Goal: Transaction & Acquisition: Purchase product/service

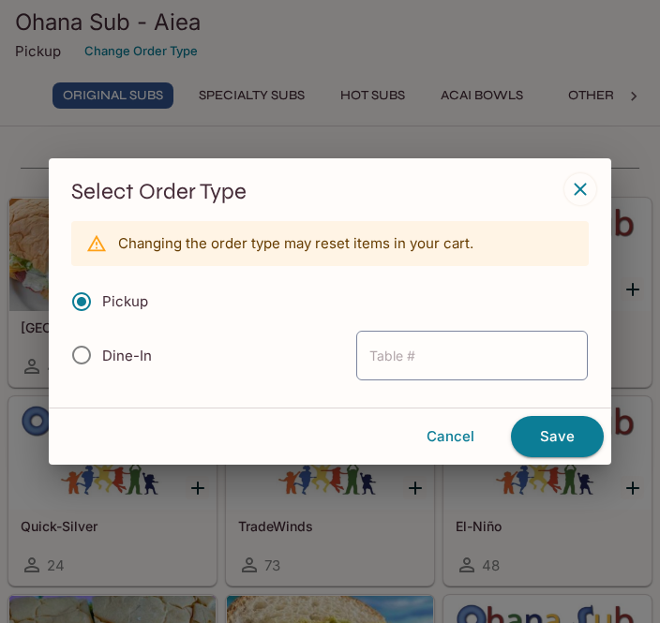
click at [557, 36] on div "Select Order Type Changing the order type may reset items in your cart. Pickup …" at bounding box center [330, 311] width 660 height 623
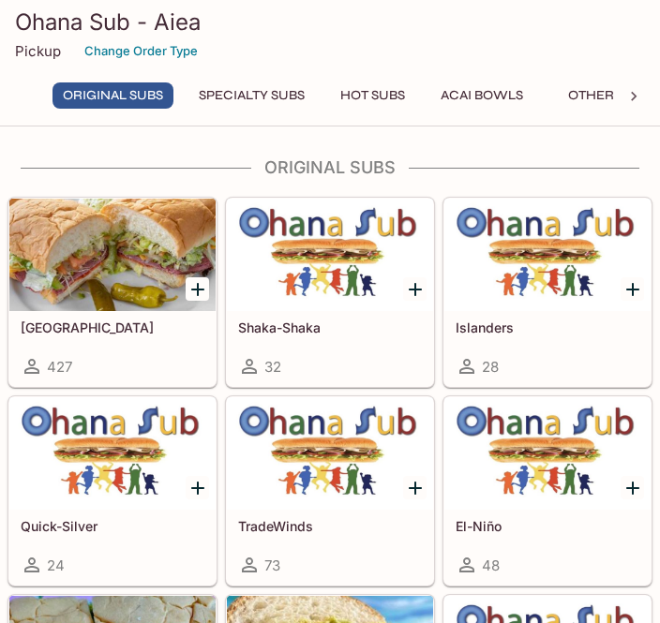
click at [508, 98] on button "Acai Bowls" at bounding box center [481, 95] width 103 height 26
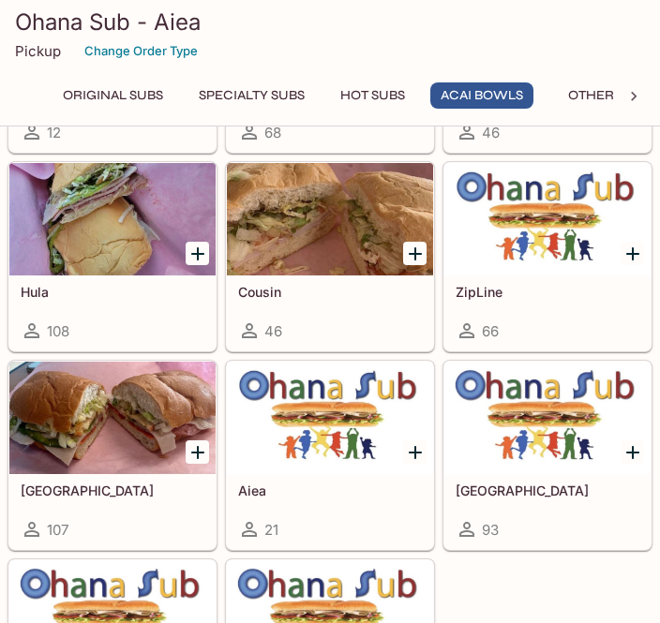
scroll to position [2590, 0]
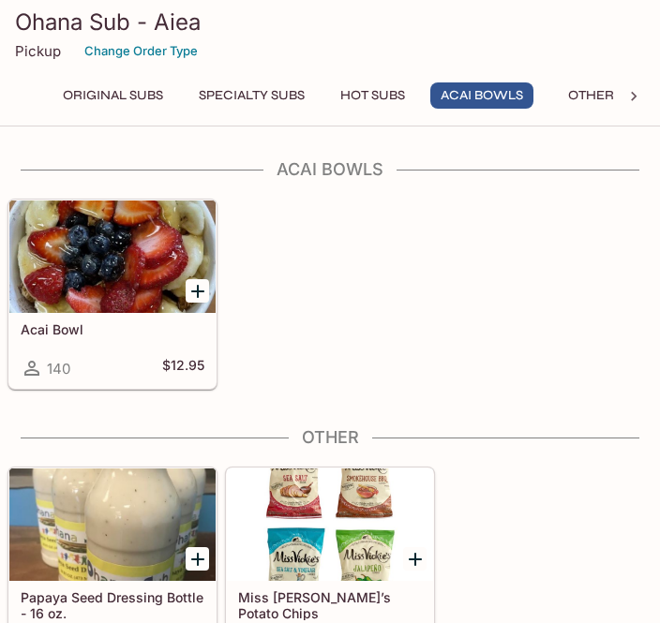
click at [129, 275] on div at bounding box center [112, 257] width 206 height 112
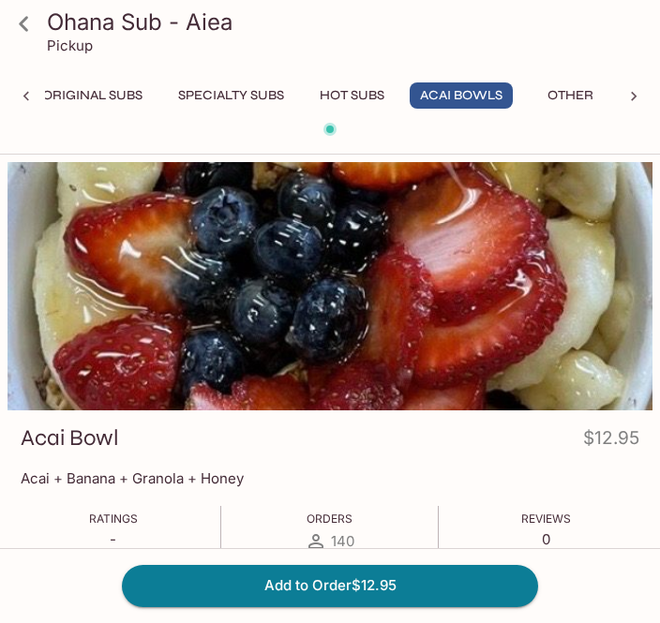
click at [335, 130] on span at bounding box center [329, 129] width 13 height 13
click at [483, 108] on button "Acai Bowls" at bounding box center [461, 95] width 103 height 26
click at [484, 110] on div "Original Subs Specialty Subs Hot Subs Acai Bowls Other Desserts Drinks" at bounding box center [330, 100] width 570 height 37
click at [475, 97] on button "Acai Bowls" at bounding box center [461, 95] width 103 height 26
click at [589, 327] on div at bounding box center [329, 286] width 645 height 248
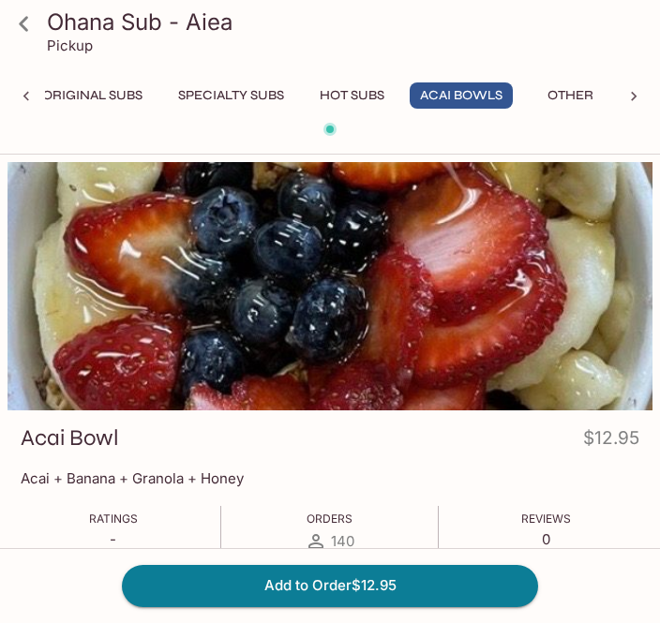
click at [574, 333] on div at bounding box center [329, 286] width 645 height 248
click at [464, 279] on div at bounding box center [329, 286] width 645 height 248
click at [445, 297] on div at bounding box center [329, 286] width 645 height 248
click at [489, 310] on div at bounding box center [329, 286] width 645 height 248
click at [469, 282] on div at bounding box center [329, 286] width 645 height 248
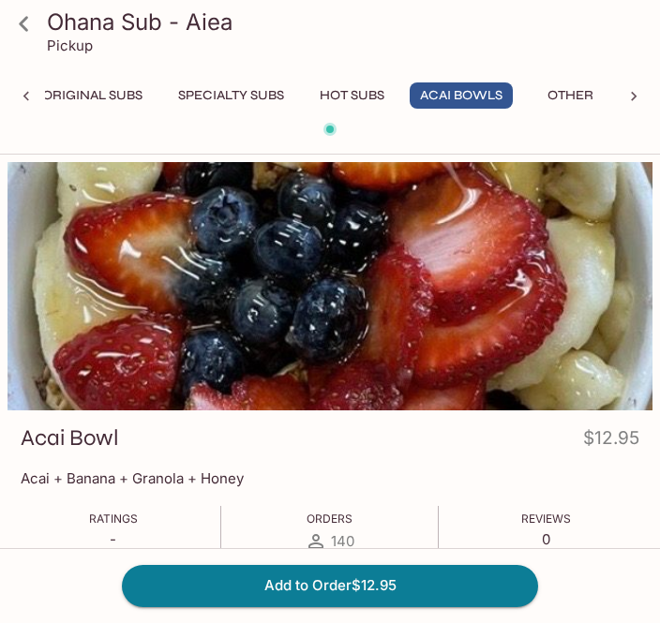
click at [469, 281] on div at bounding box center [329, 286] width 645 height 248
click at [351, 524] on span "Orders" at bounding box center [329, 519] width 46 height 14
click at [458, 580] on button "Add to Order $12.95" at bounding box center [330, 585] width 416 height 41
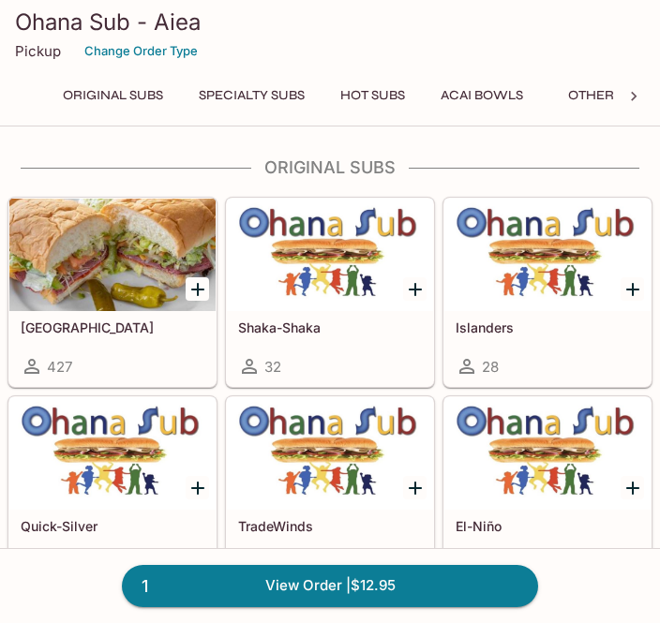
click at [482, 585] on link "1 View Order | $12.95" at bounding box center [330, 585] width 416 height 41
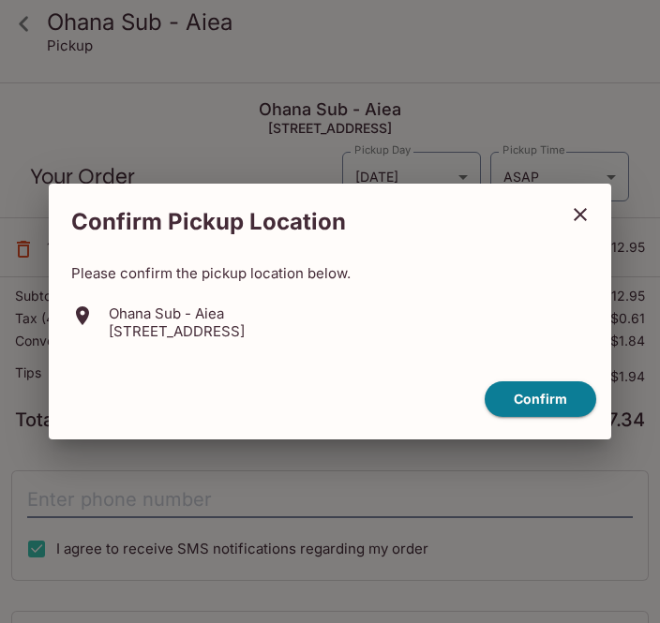
click at [544, 395] on button "Confirm" at bounding box center [540, 399] width 112 height 37
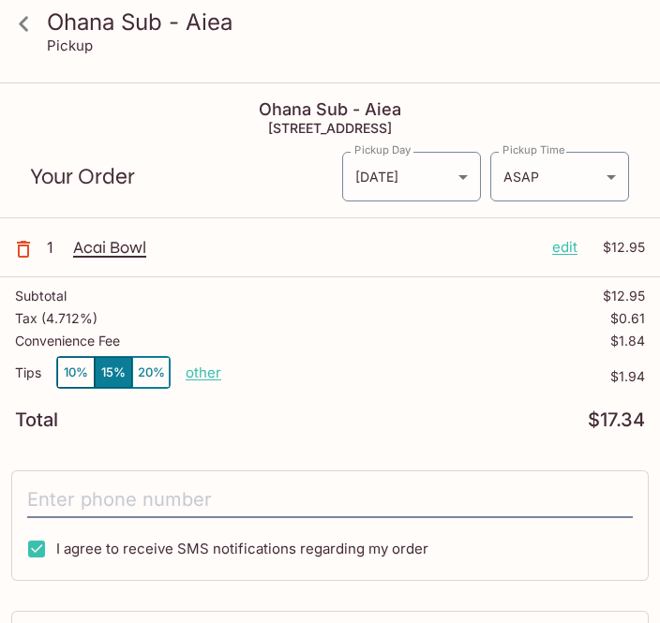
click at [570, 244] on p "edit" at bounding box center [564, 247] width 25 height 21
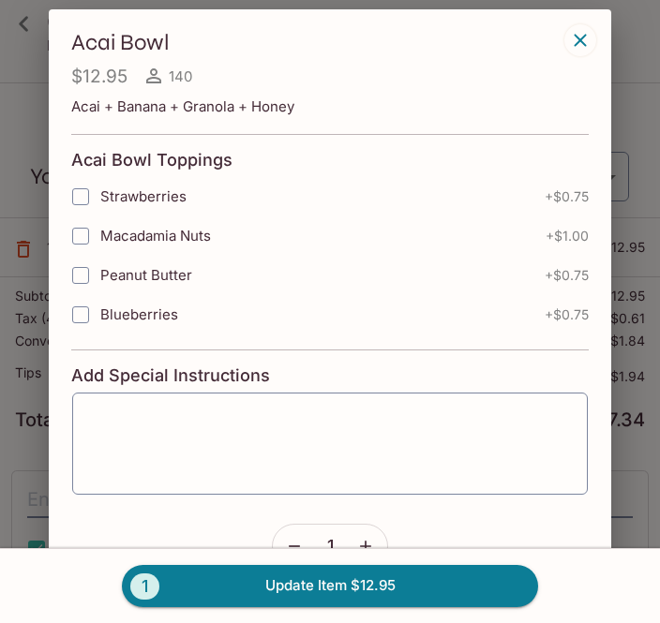
click at [571, 28] on button "button" at bounding box center [580, 40] width 32 height 32
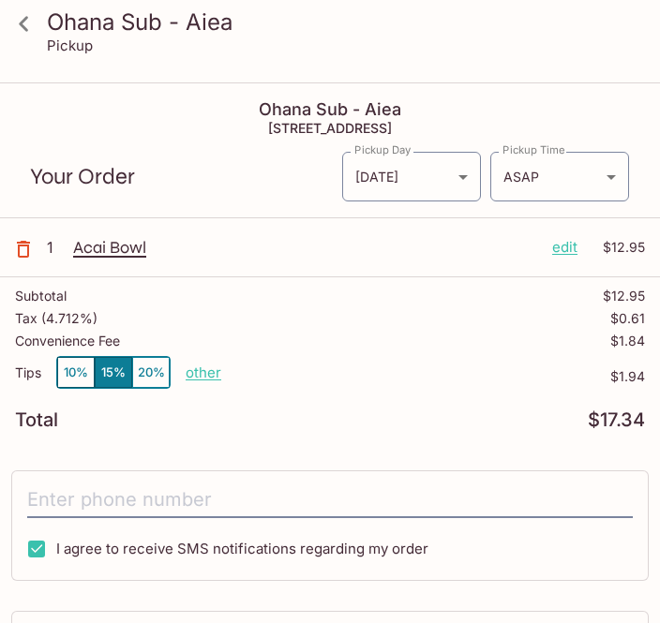
click at [30, 241] on icon "button" at bounding box center [23, 249] width 22 height 22
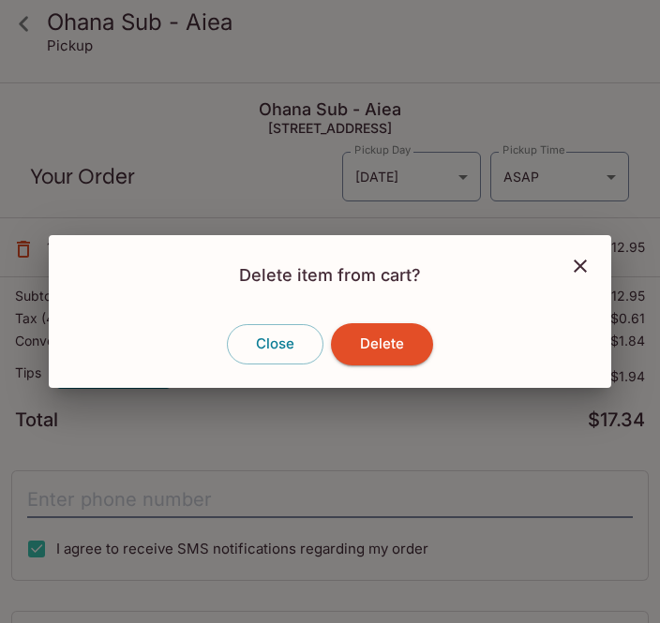
click at [382, 350] on button "Delete" at bounding box center [382, 343] width 102 height 41
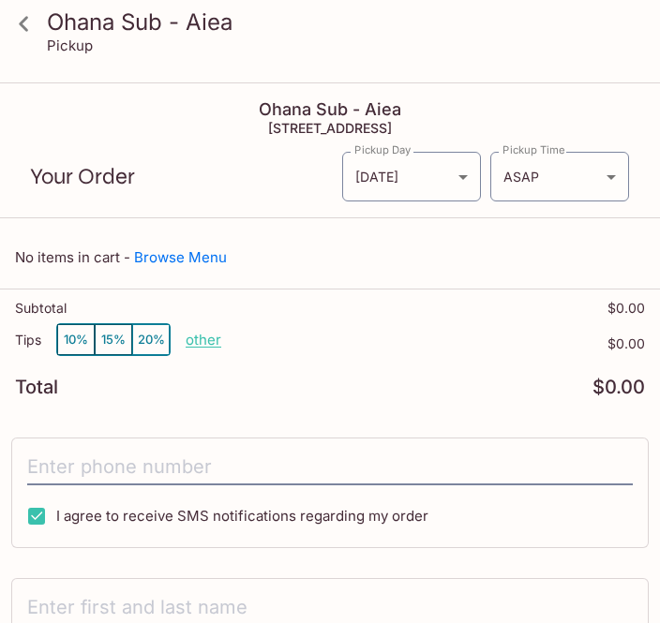
click at [15, 4] on link at bounding box center [23, 23] width 47 height 47
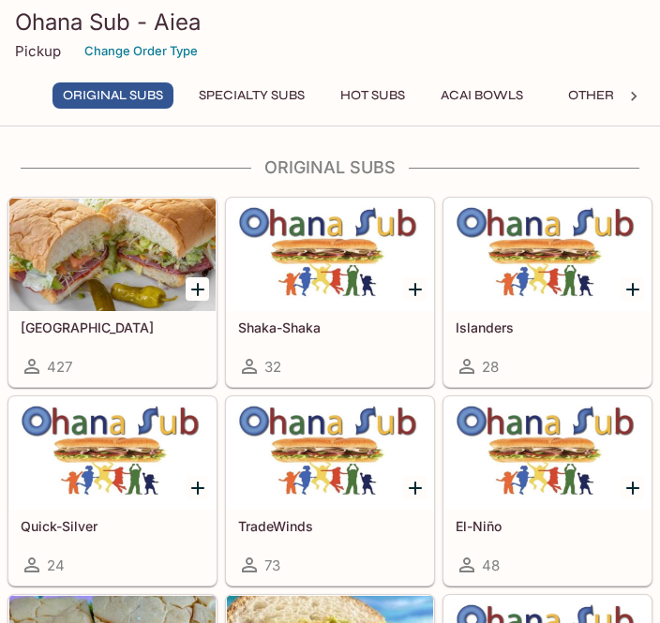
click at [484, 104] on button "Acai Bowls" at bounding box center [481, 95] width 103 height 26
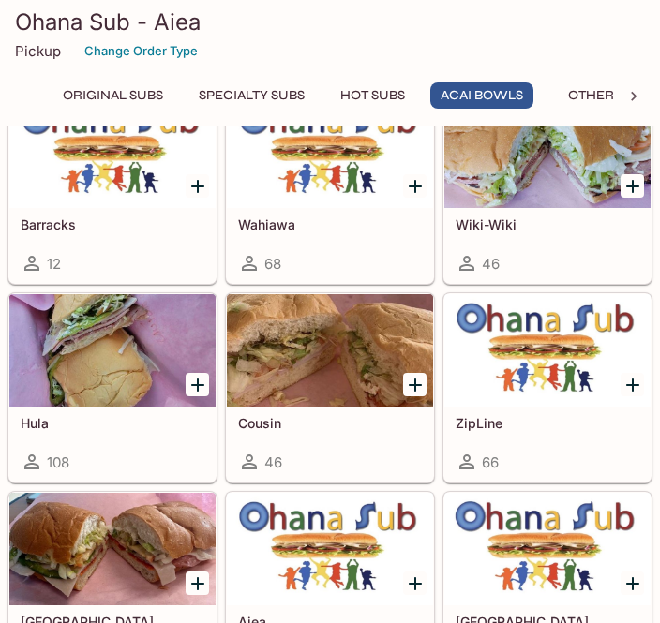
scroll to position [2590, 0]
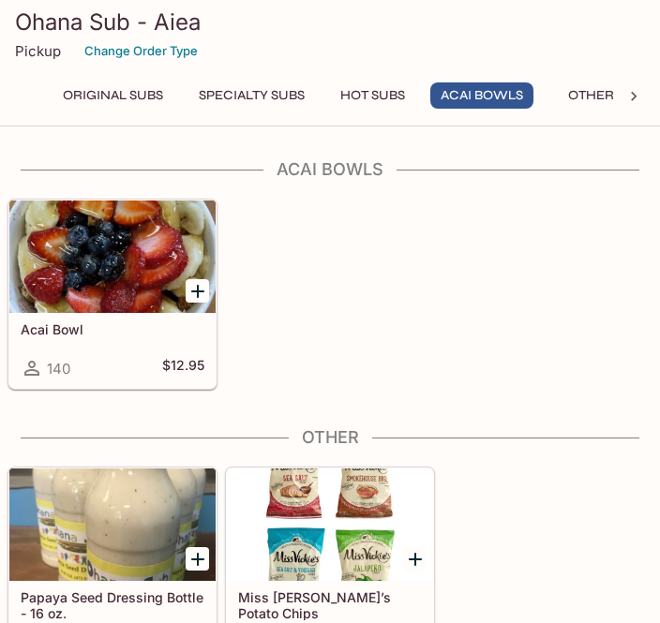
click at [120, 295] on div at bounding box center [112, 257] width 206 height 112
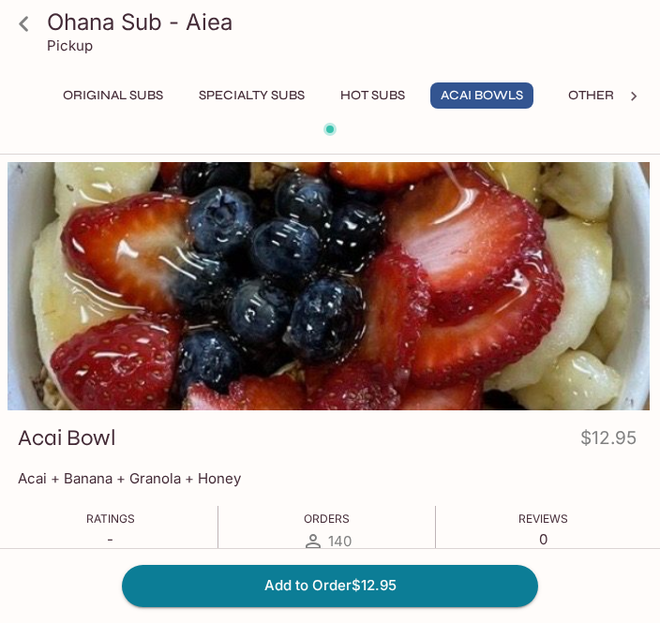
click at [608, 93] on button "Other" at bounding box center [590, 95] width 84 height 26
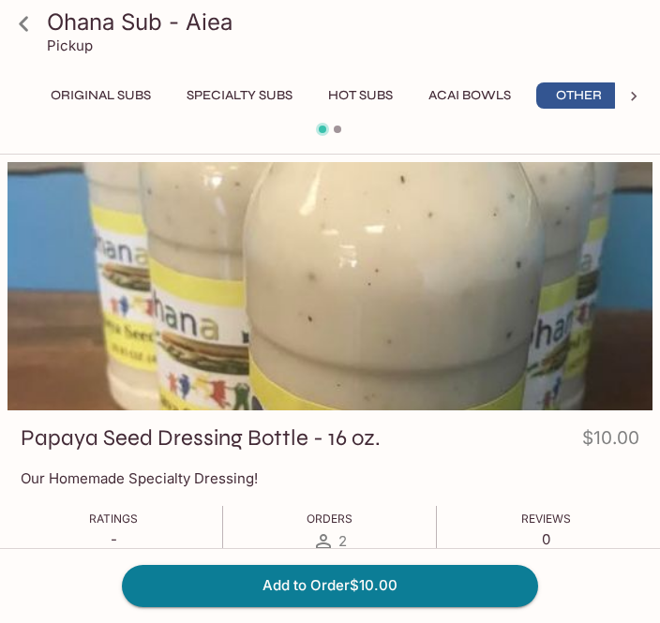
scroll to position [0, 21]
click at [444, 89] on button "Acai Bowls" at bounding box center [461, 95] width 103 height 26
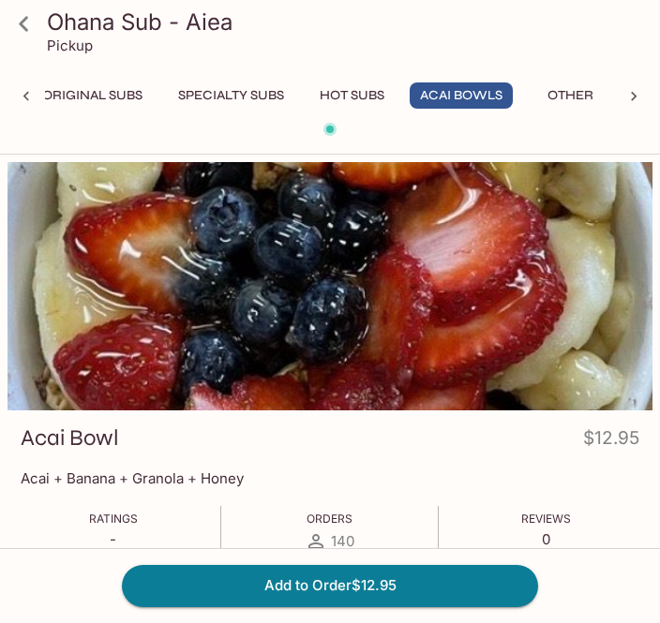
click at [529, 270] on div at bounding box center [329, 286] width 645 height 248
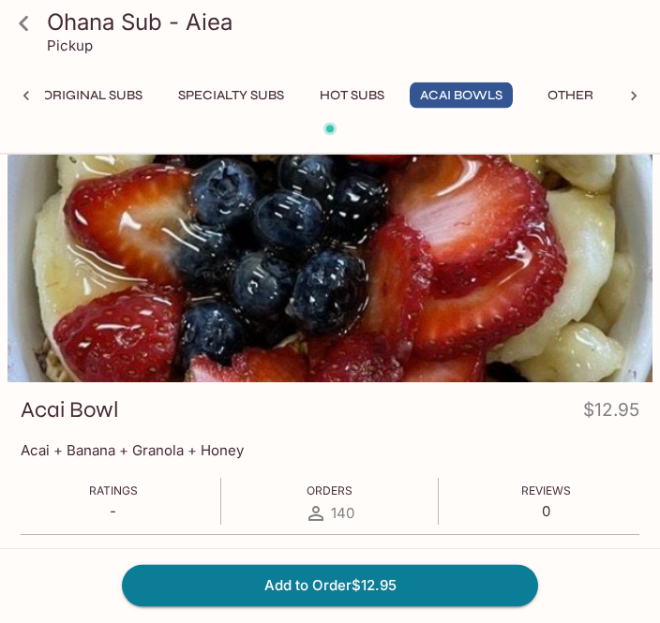
scroll to position [0, 0]
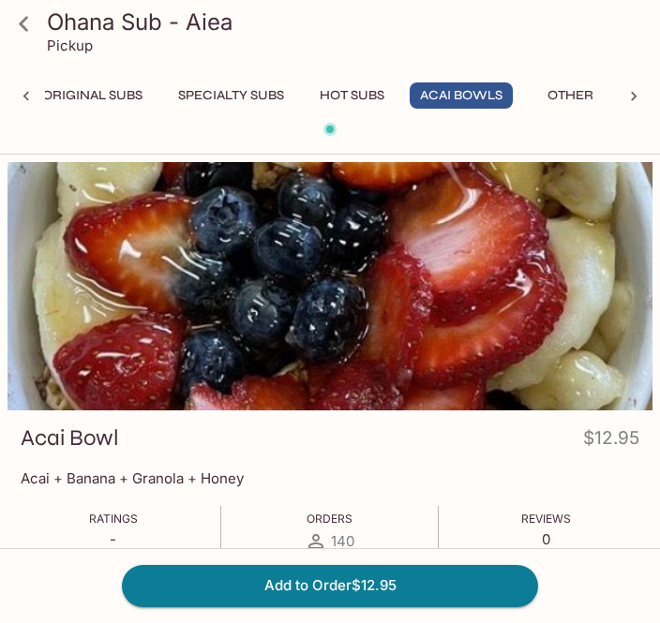
click at [575, 261] on div at bounding box center [329, 286] width 645 height 248
